Goal: Transaction & Acquisition: Book appointment/travel/reservation

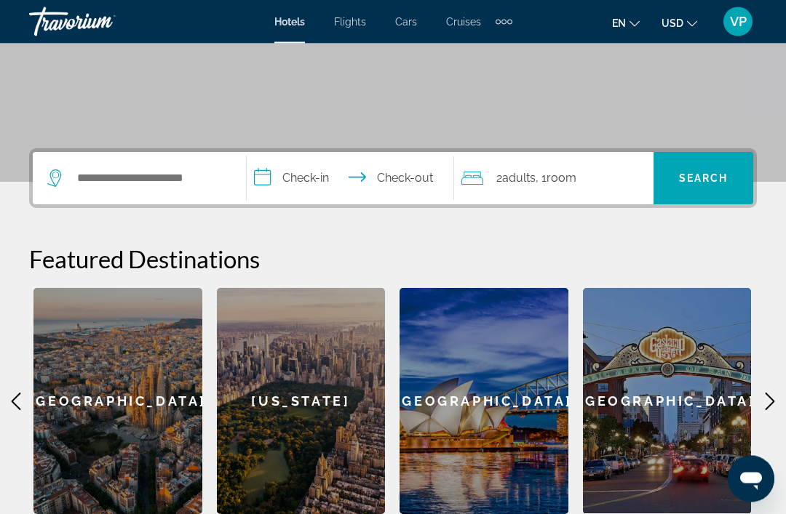
scroll to position [226, 0]
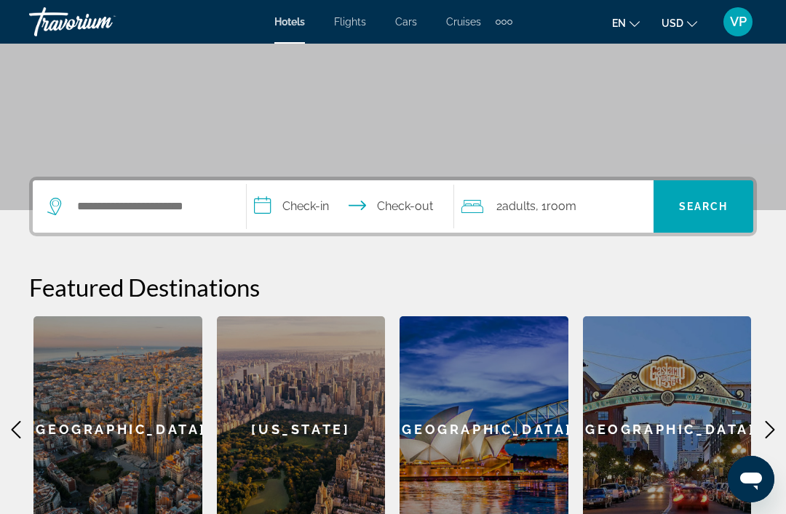
click at [762, 426] on icon "Main content" at bounding box center [769, 429] width 17 height 17
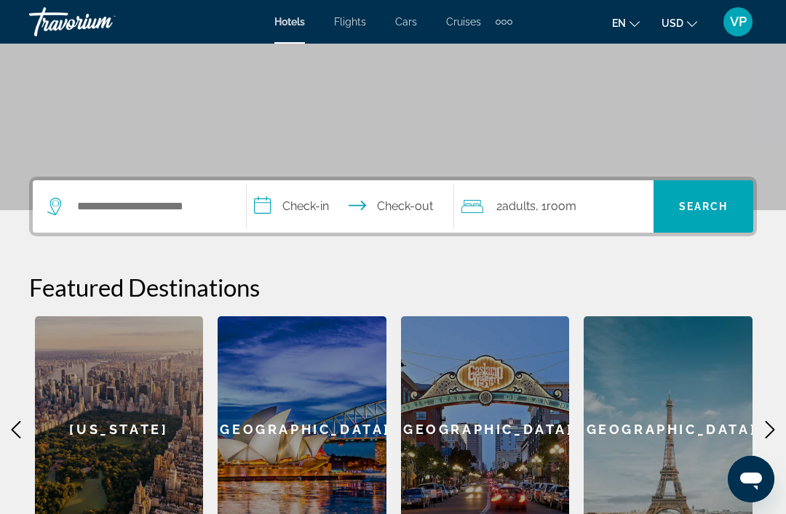
click at [346, 26] on span "Flights" at bounding box center [350, 22] width 32 height 12
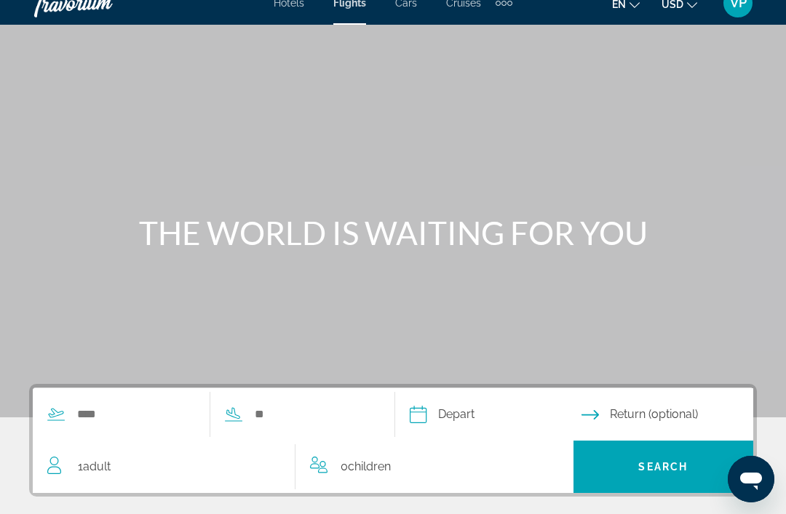
scroll to position [17, 0]
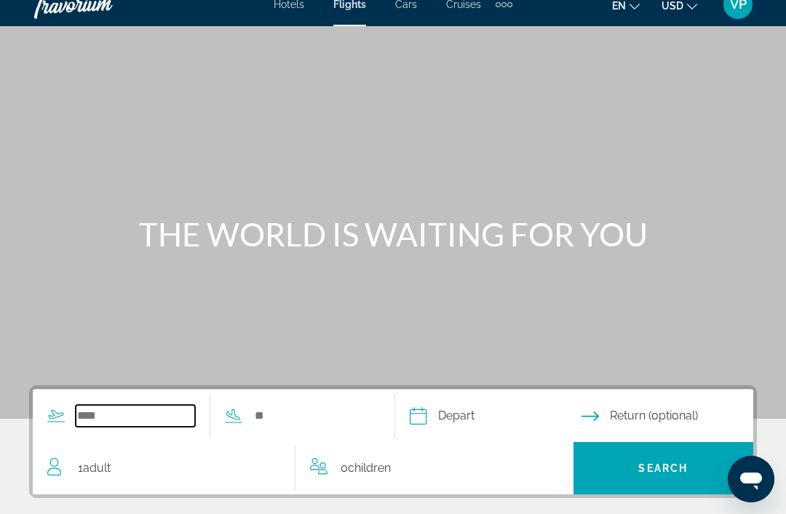
click at [107, 416] on input "Search widget" at bounding box center [135, 416] width 119 height 22
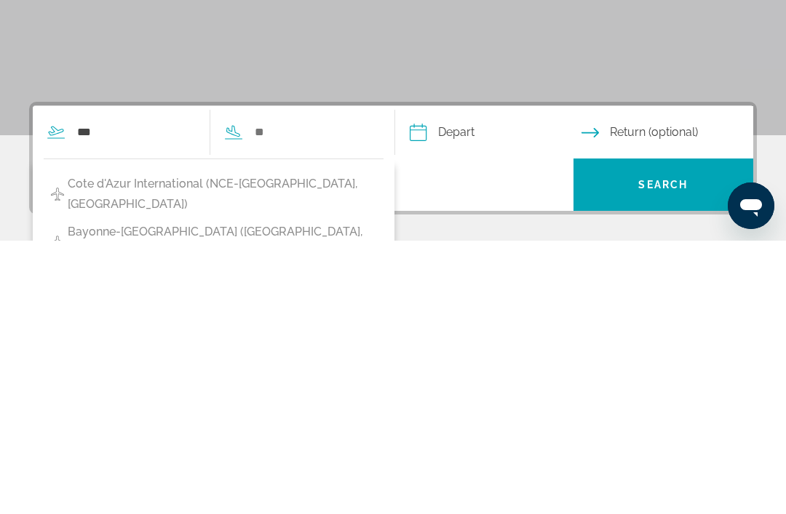
click at [261, 448] on span "Cote d'Azur International (NCE-[GEOGRAPHIC_DATA], [GEOGRAPHIC_DATA])" at bounding box center [222, 468] width 309 height 41
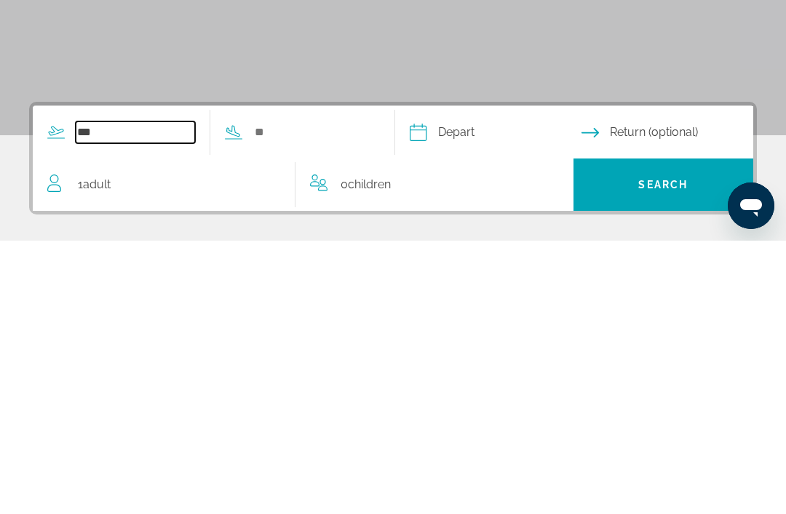
type input "**********"
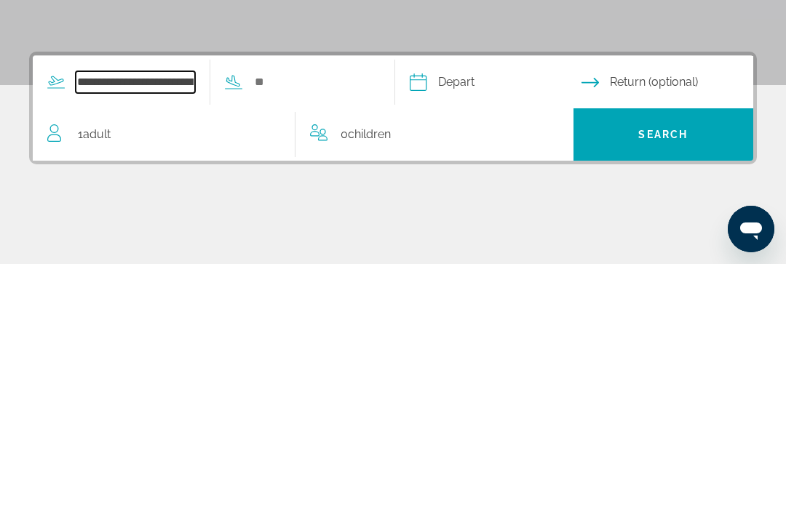
scroll to position [106, 0]
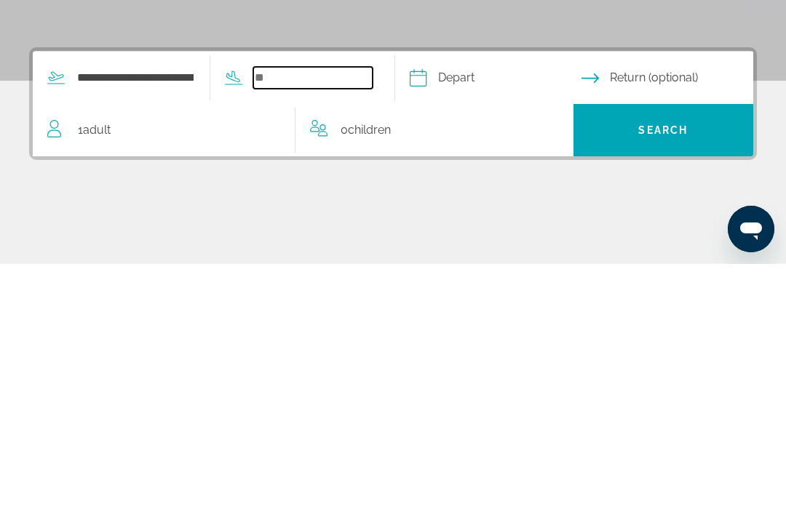
click at [357, 317] on input "Search widget" at bounding box center [312, 328] width 119 height 22
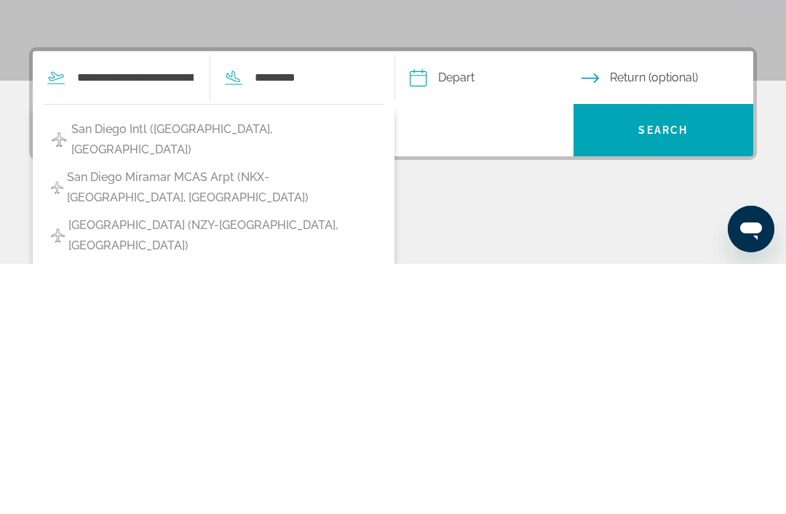
click at [324, 370] on span "San Diego Intl ([GEOGRAPHIC_DATA], [GEOGRAPHIC_DATA])" at bounding box center [223, 390] width 305 height 41
type input "**********"
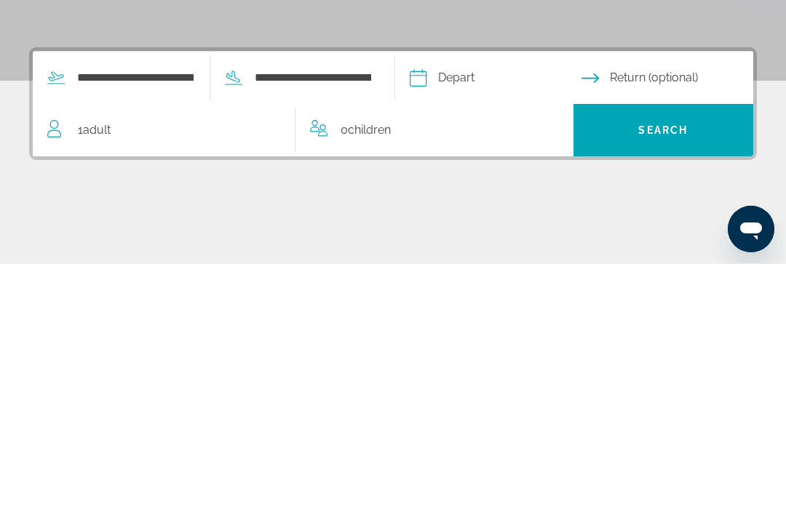
click at [509, 302] on input "Depart date" at bounding box center [495, 330] width 178 height 57
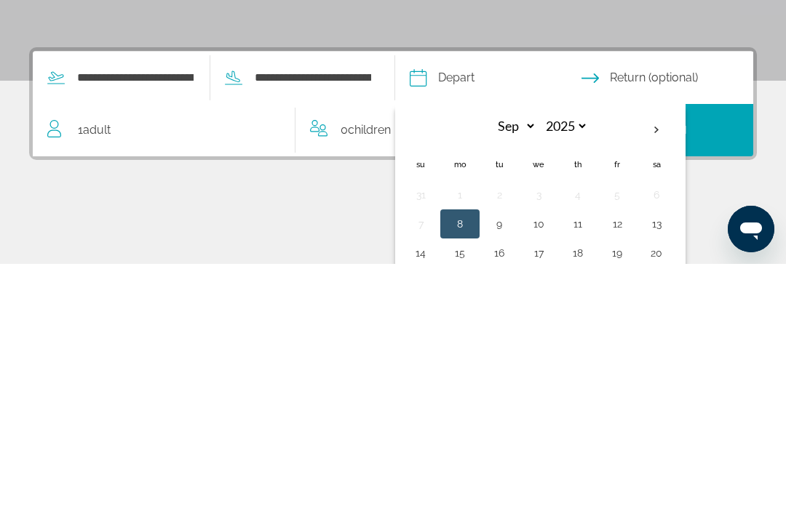
scroll to position [279, 0]
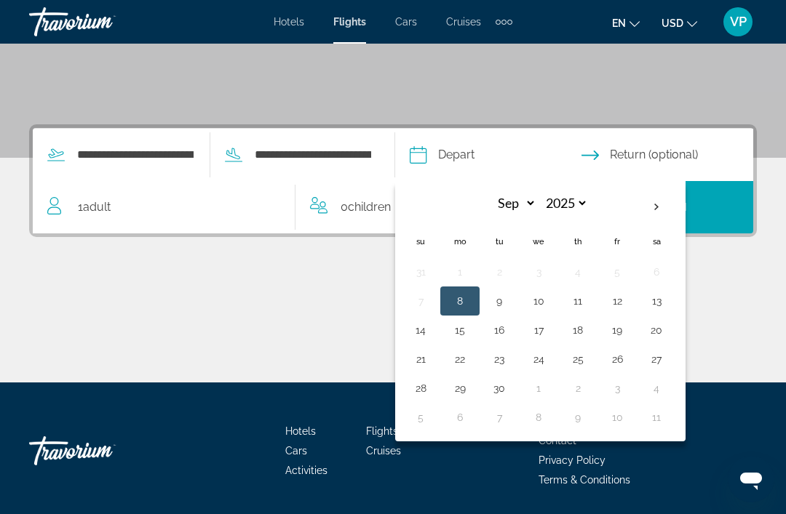
click at [676, 203] on th "Next month" at bounding box center [656, 207] width 39 height 32
click at [676, 202] on th "Next month" at bounding box center [656, 207] width 39 height 32
click at [676, 200] on th "Next month" at bounding box center [656, 207] width 39 height 32
select select "*"
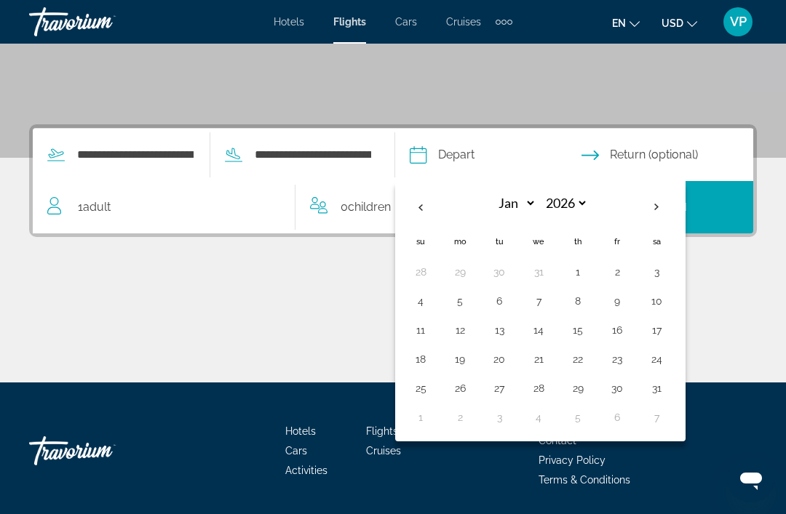
select select "****"
click at [676, 203] on th "Next month" at bounding box center [656, 207] width 39 height 32
click at [676, 202] on th "Next month" at bounding box center [656, 207] width 39 height 32
select select "*"
click at [668, 271] on button "28" at bounding box center [656, 272] width 23 height 20
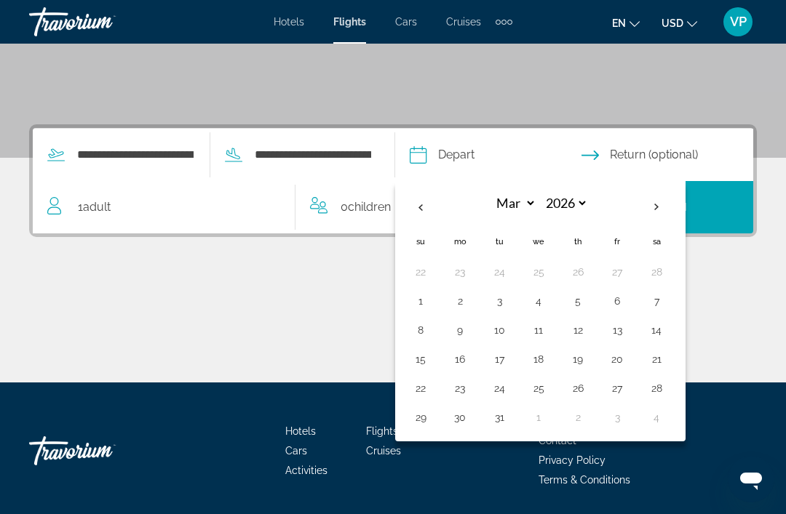
type input "**********"
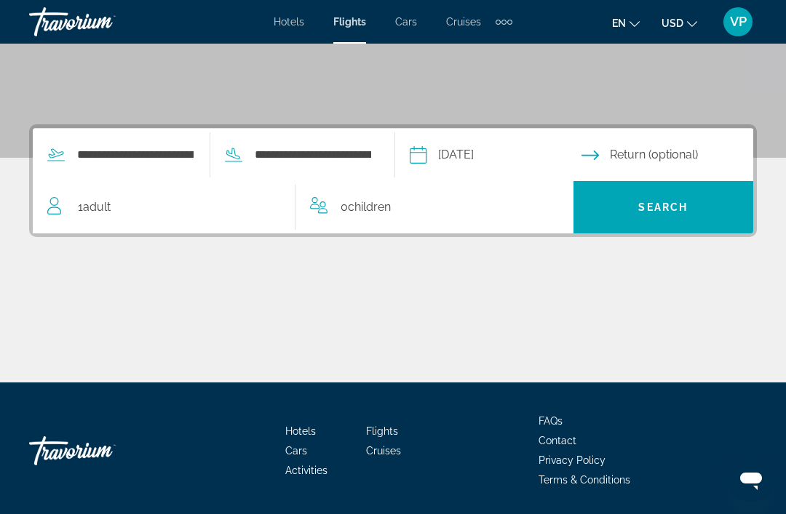
click at [685, 155] on input "Return date" at bounding box center [670, 157] width 178 height 57
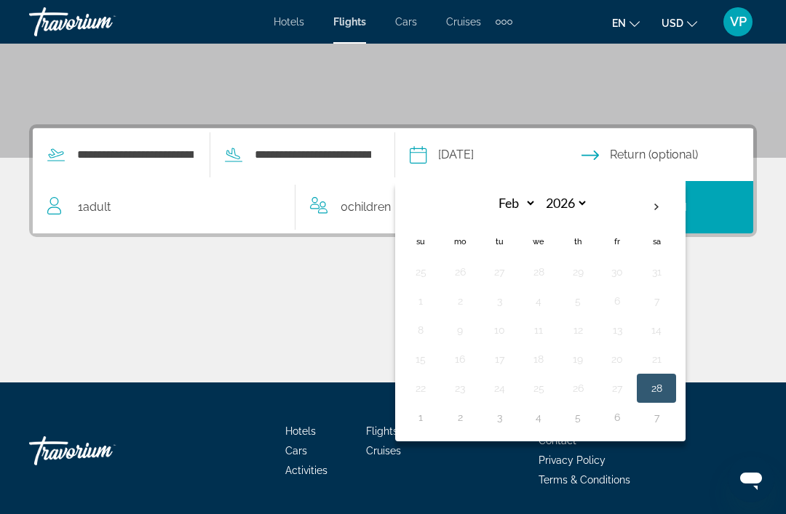
click at [676, 206] on th "Next month" at bounding box center [656, 207] width 39 height 32
select select "*"
click at [629, 360] on button "20" at bounding box center [616, 359] width 23 height 20
type input "**********"
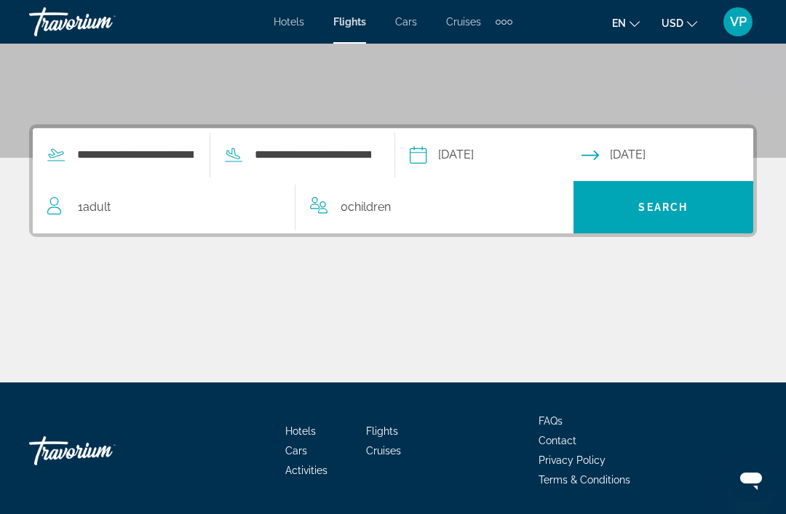
click at [673, 205] on span "Search" at bounding box center [662, 208] width 49 height 12
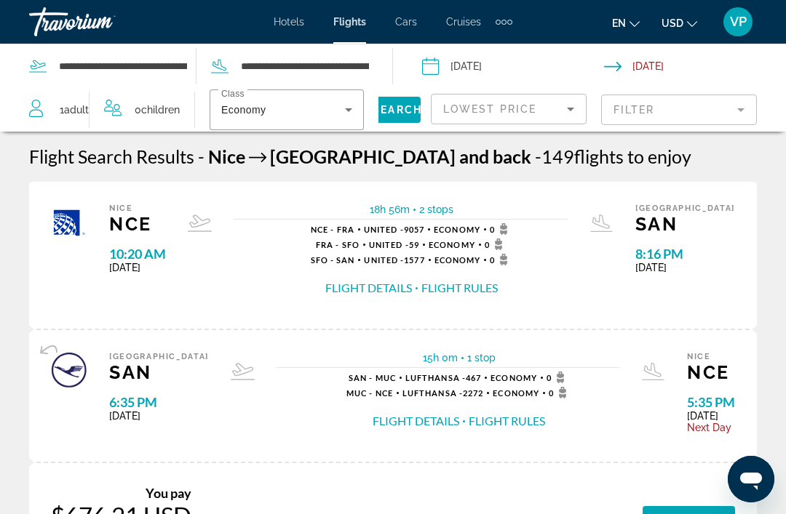
click at [37, 383] on div "[GEOGRAPHIC_DATA] SAN 6:35 PM [DATE] 15h 0m 1 stop 1 stop SAN - MUC Lufthansa -…" at bounding box center [393, 396] width 728 height 132
click at [295, 25] on span "Hotels" at bounding box center [289, 22] width 31 height 12
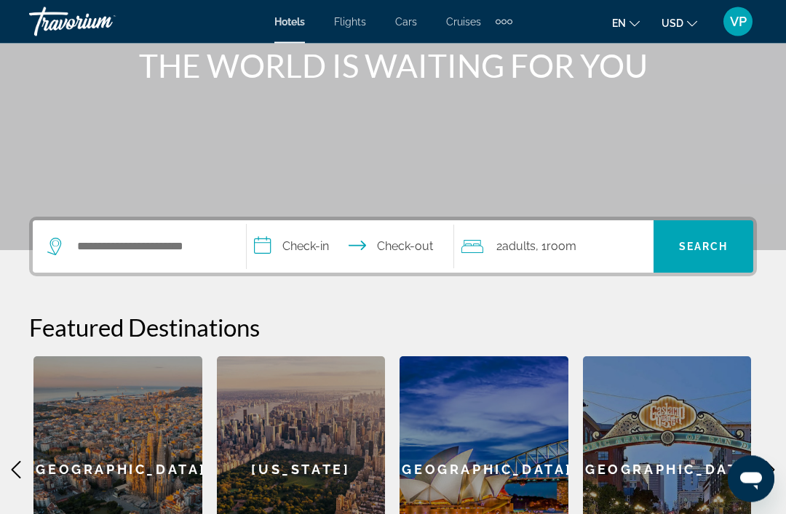
scroll to position [186, 0]
click at [677, 466] on div "[GEOGRAPHIC_DATA]" at bounding box center [667, 470] width 169 height 226
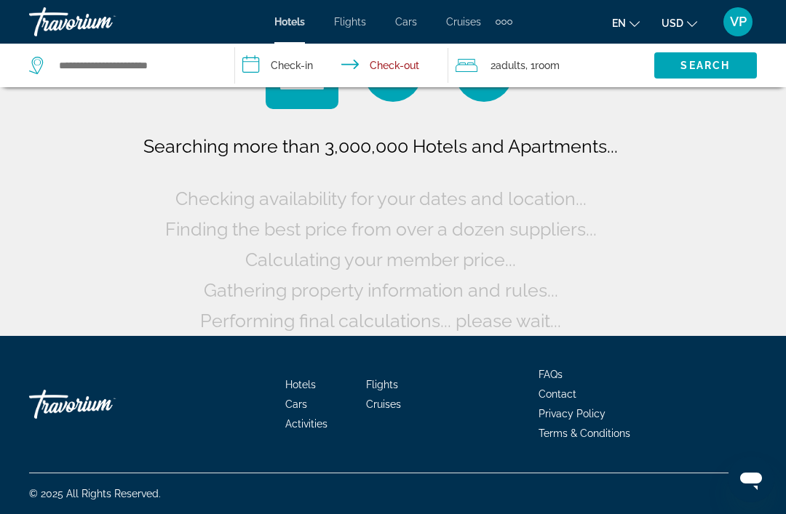
scroll to position [26, 0]
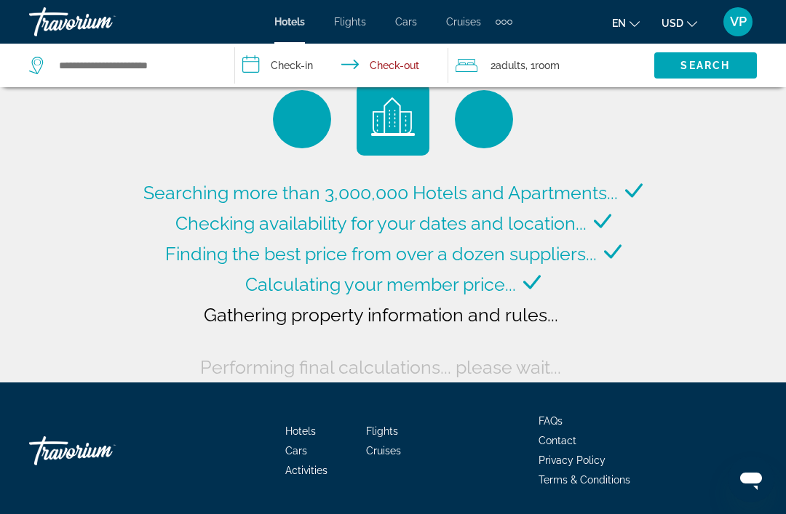
type input "**********"
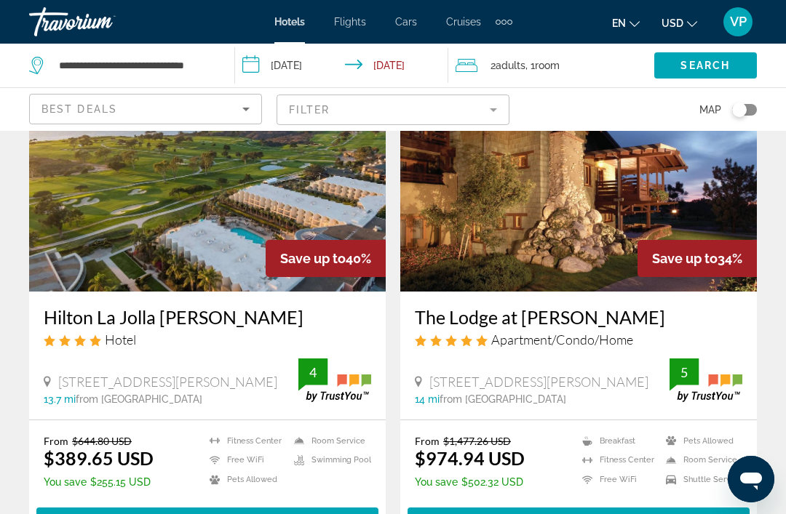
scroll to position [656, 0]
